Goal: Transaction & Acquisition: Purchase product/service

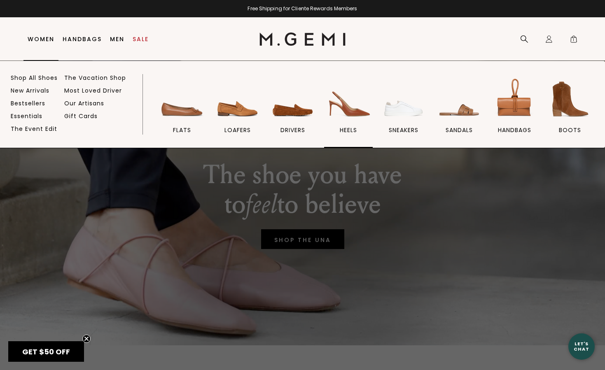
click at [347, 107] on img at bounding box center [348, 99] width 46 height 46
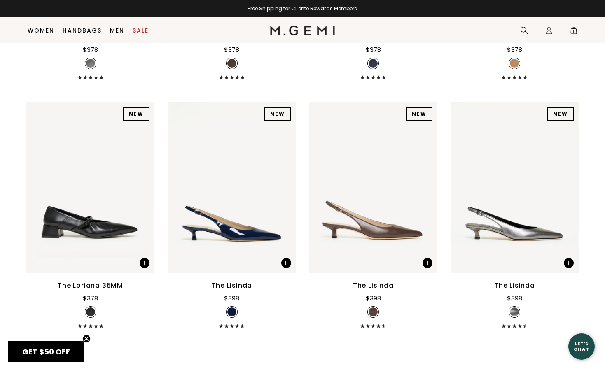
scroll to position [580, 0]
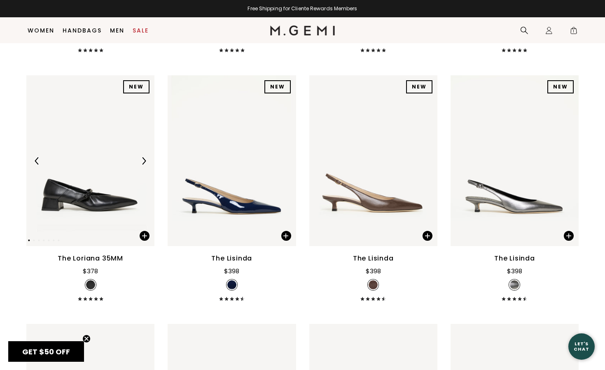
click at [91, 214] on img at bounding box center [90, 160] width 128 height 171
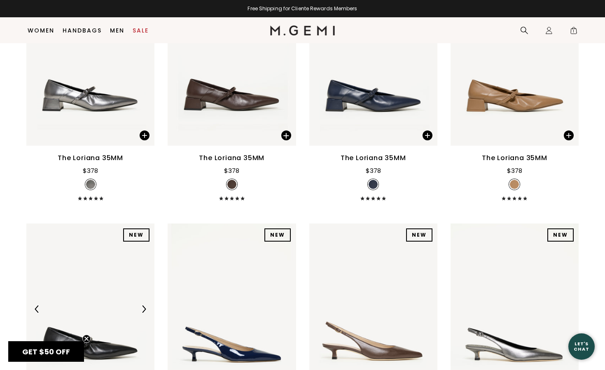
scroll to position [423, 0]
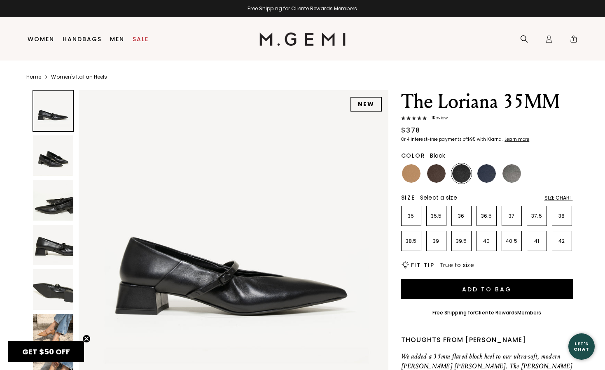
click at [47, 342] on div "GET $50 OFF Close teaser" at bounding box center [46, 351] width 76 height 21
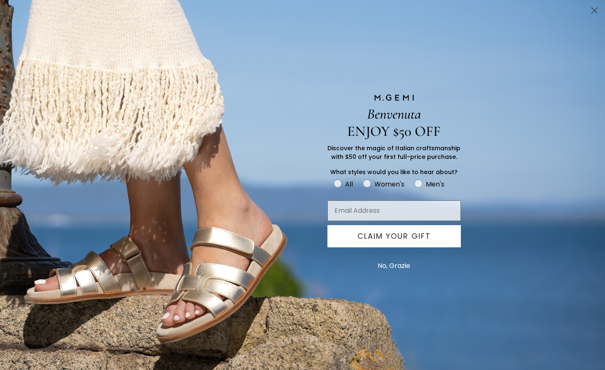
click at [595, 8] on circle "Close dialog" at bounding box center [594, 11] width 14 height 14
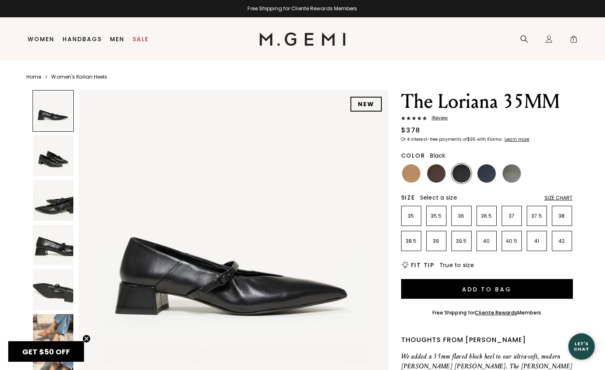
click at [42, 324] on img at bounding box center [53, 334] width 41 height 41
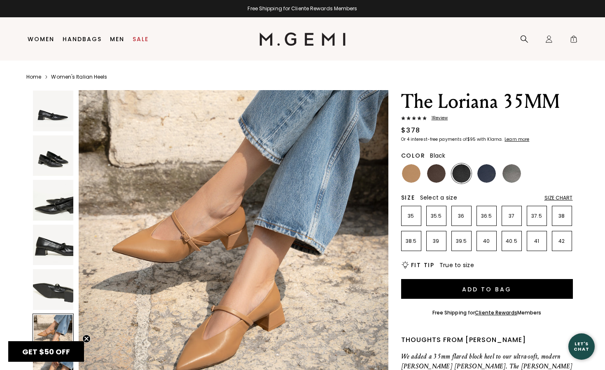
click at [54, 280] on img at bounding box center [53, 289] width 41 height 41
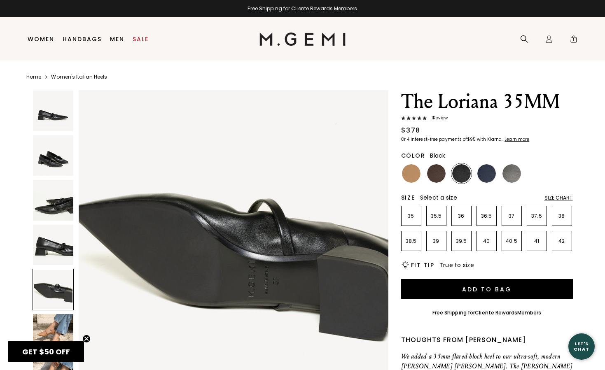
scroll to position [1270, 0]
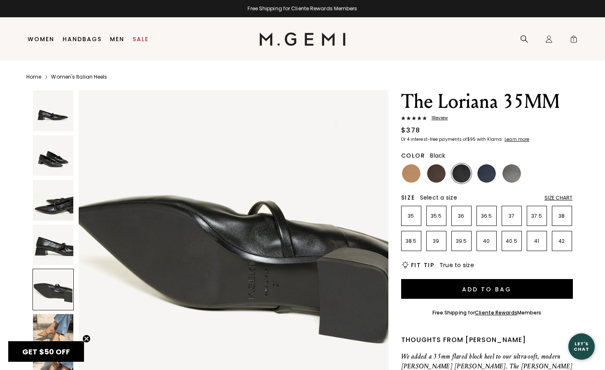
click at [54, 254] on img at bounding box center [53, 245] width 41 height 41
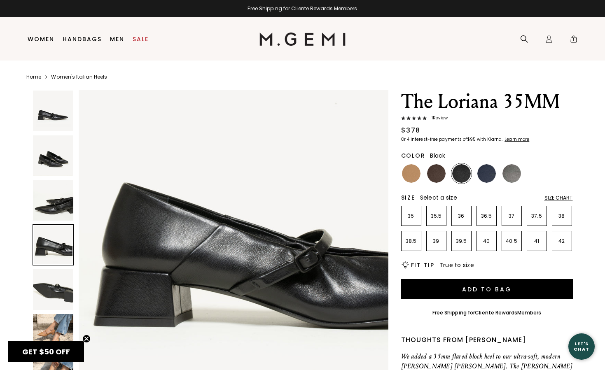
click at [39, 333] on img at bounding box center [53, 334] width 41 height 41
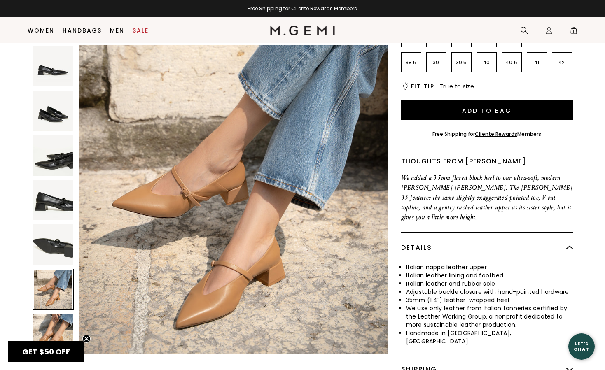
scroll to position [163, 0]
